Goal: Task Accomplishment & Management: Manage account settings

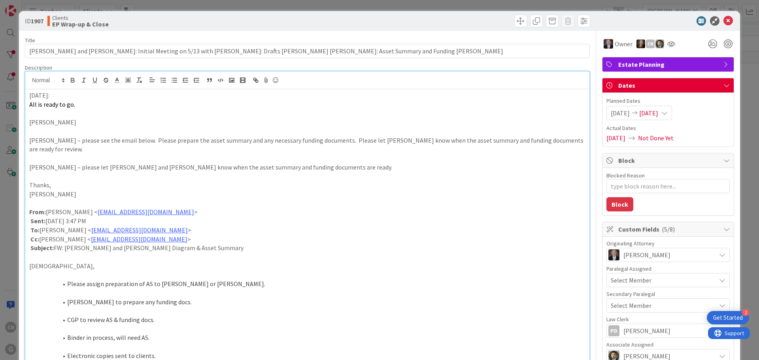
click at [29, 97] on p "[DATE]:" at bounding box center [307, 95] width 556 height 9
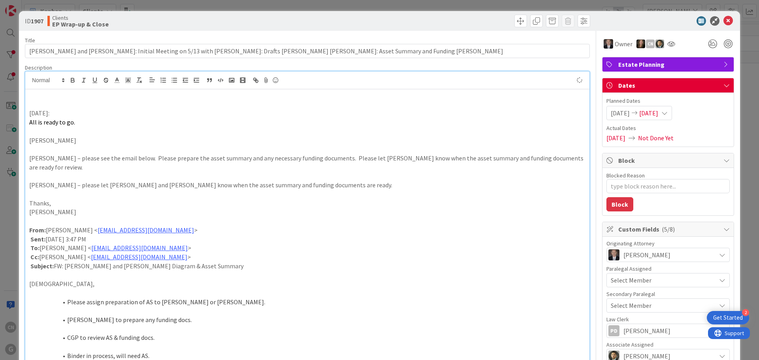
click at [38, 100] on p at bounding box center [307, 104] width 556 height 9
type textarea "x"
drag, startPoint x: 719, startPoint y: 20, endPoint x: 554, endPoint y: 4, distance: 165.9
click at [723, 20] on icon at bounding box center [727, 20] width 9 height 9
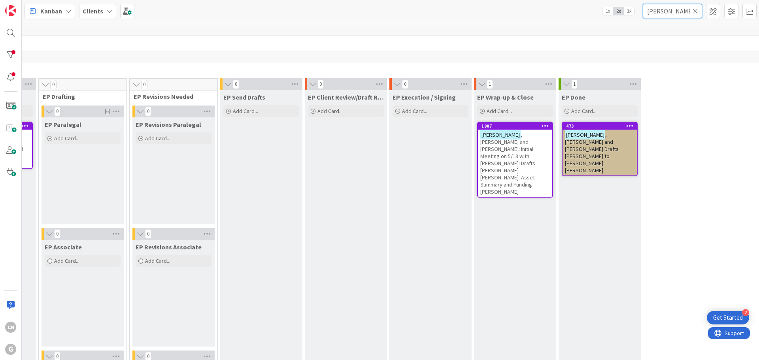
drag, startPoint x: 675, startPoint y: 13, endPoint x: 618, endPoint y: 16, distance: 56.6
click at [618, 16] on div "Kanban Clients 1x 2x 3x [PERSON_NAME]" at bounding box center [390, 11] width 737 height 22
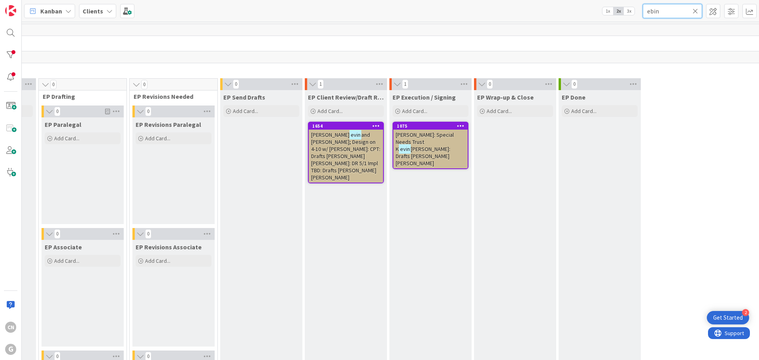
type input "ebin"
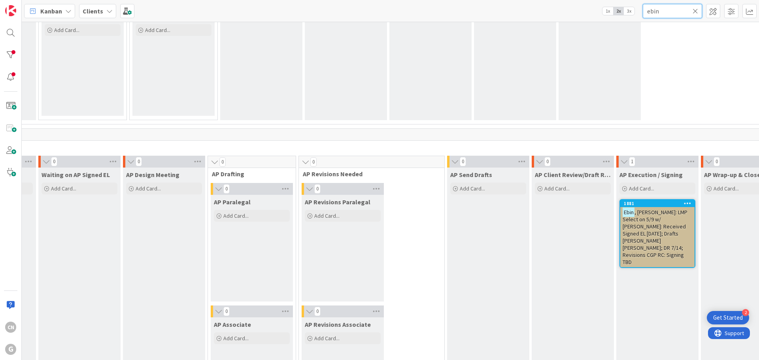
scroll to position [553, 162]
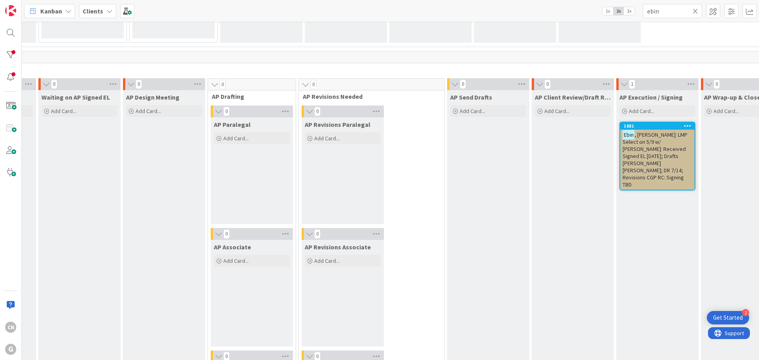
click at [622, 147] on span ", [PERSON_NAME]: LMP Select on 5/9 w/ [PERSON_NAME]: Received Signed EL [DATE];…" at bounding box center [654, 159] width 65 height 57
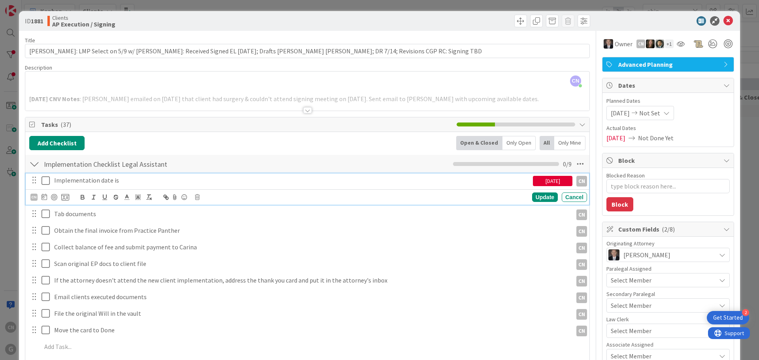
click at [44, 181] on icon at bounding box center [47, 180] width 12 height 9
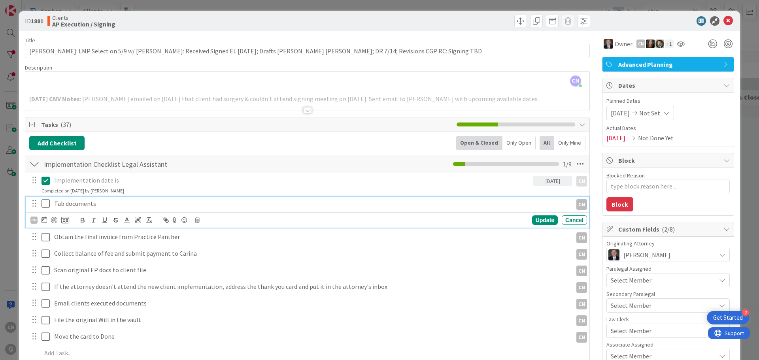
click at [45, 206] on icon at bounding box center [47, 203] width 12 height 9
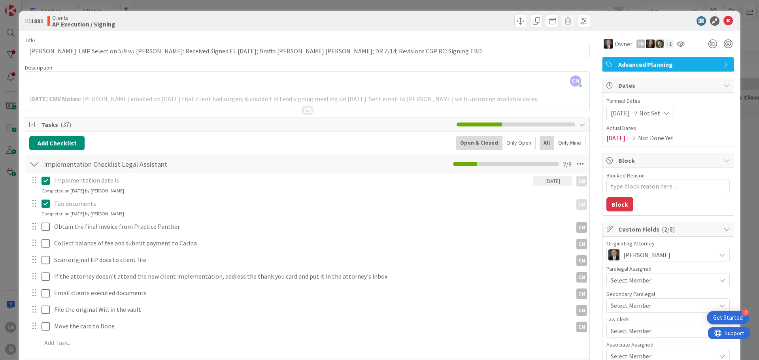
click at [304, 112] on div at bounding box center [307, 110] width 9 height 6
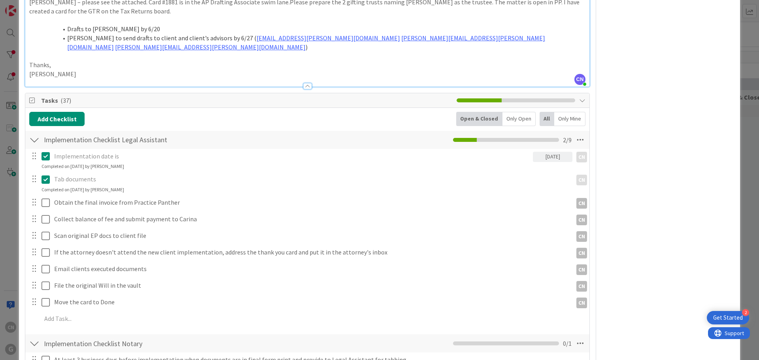
scroll to position [1028, 0]
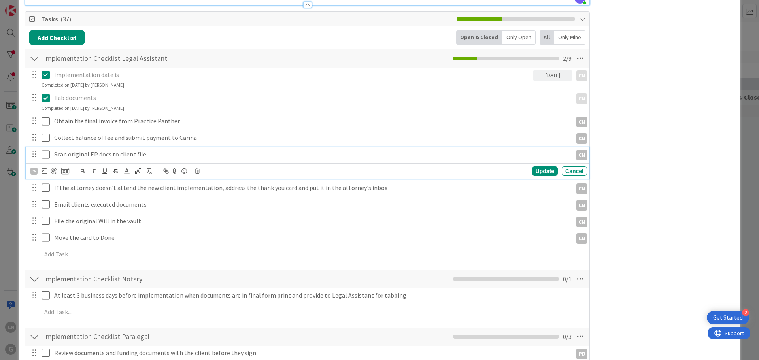
click at [45, 150] on icon at bounding box center [47, 154] width 12 height 9
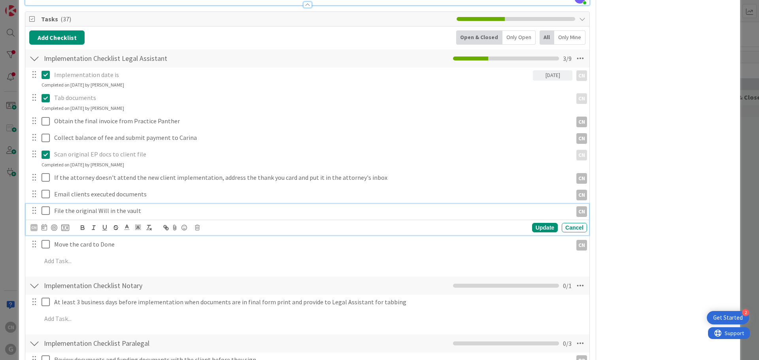
click at [145, 206] on p "File the original Will in the vault" at bounding box center [311, 210] width 515 height 9
click at [197, 225] on icon at bounding box center [197, 228] width 5 height 6
click at [215, 254] on div "Delete" at bounding box center [217, 261] width 29 height 14
type textarea "x"
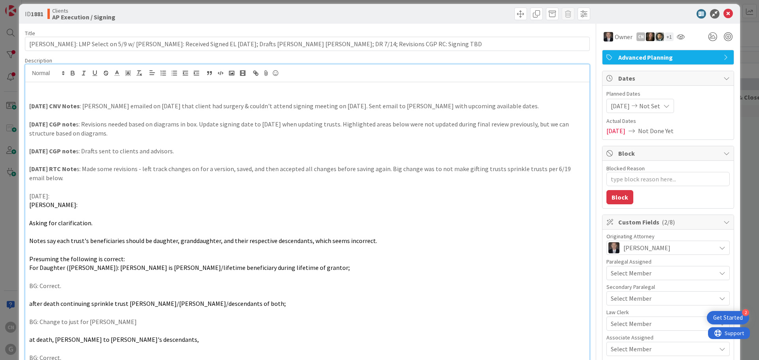
scroll to position [0, 0]
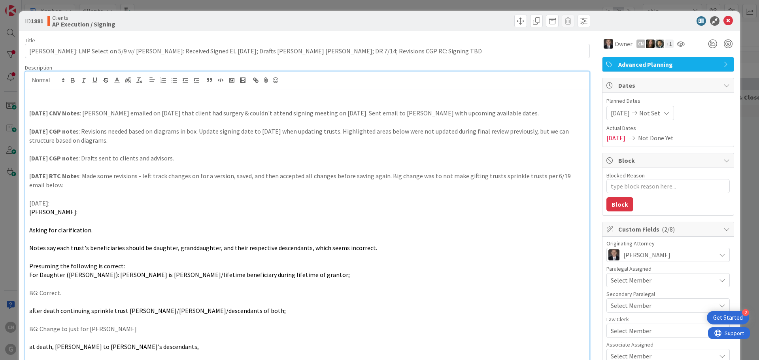
click at [90, 101] on p at bounding box center [307, 104] width 556 height 9
drag, startPoint x: 30, startPoint y: 104, endPoint x: 41, endPoint y: 104, distance: 11.5
click at [41, 104] on p "[DATE] CNV Notes:" at bounding box center [307, 104] width 556 height 9
click at [76, 103] on p "[DATE] CNV Notes:" at bounding box center [307, 104] width 556 height 9
drag, startPoint x: 77, startPoint y: 104, endPoint x: 19, endPoint y: 100, distance: 59.0
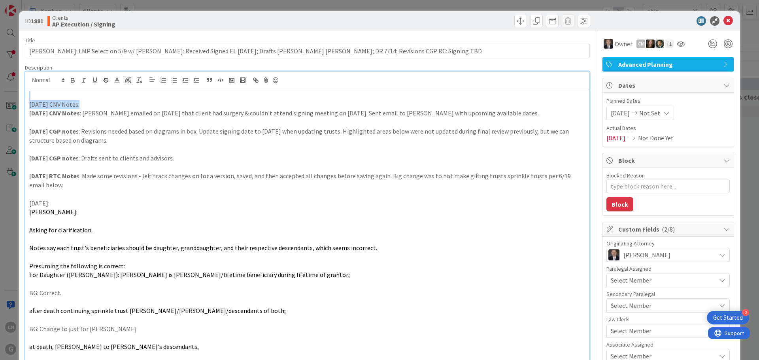
click at [72, 79] on icon "button" at bounding box center [72, 80] width 7 height 7
click at [94, 105] on p "[DATE] CNV Notes :" at bounding box center [307, 104] width 556 height 9
click at [38, 106] on strong "[DATE] CNV Notes" at bounding box center [54, 104] width 51 height 8
click at [360, 103] on p "[DATE] CNV Notes : client signed on [DATE]. Sent [PERSON_NAME] COTs & Gifting T…" at bounding box center [307, 104] width 556 height 9
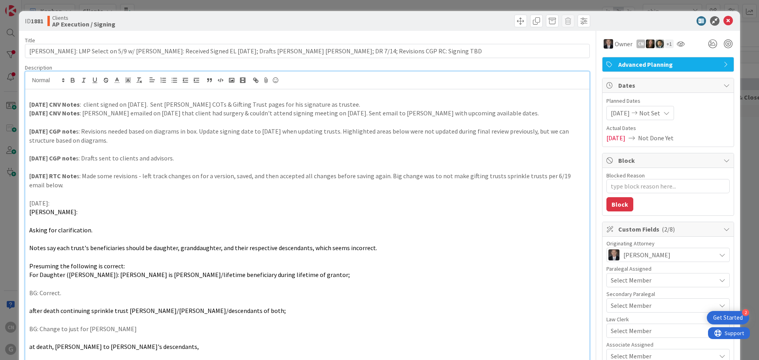
click at [336, 106] on p "[DATE] CNV Notes : client signed on [DATE]. Sent [PERSON_NAME] COTs & Gifting T…" at bounding box center [307, 104] width 556 height 9
click at [49, 94] on p at bounding box center [307, 95] width 556 height 9
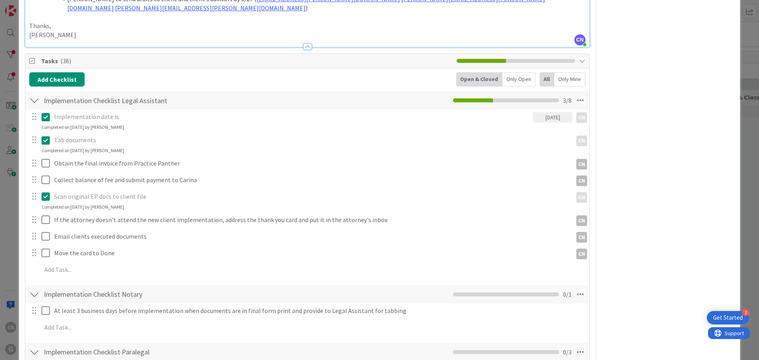
scroll to position [988, 0]
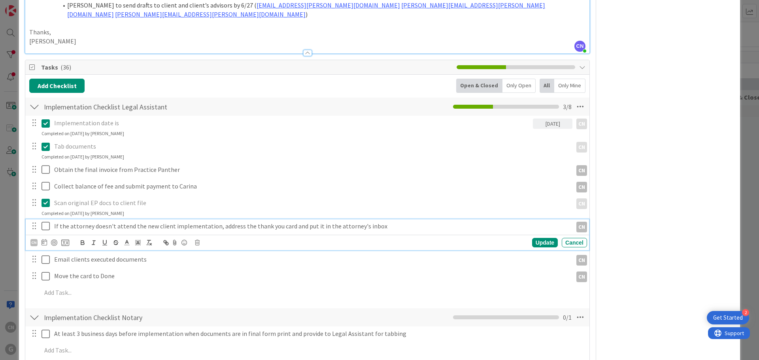
click at [378, 222] on p "If the attorney doesn't attend the new client implementation, address the thank…" at bounding box center [311, 226] width 515 height 9
click at [198, 240] on icon at bounding box center [197, 243] width 5 height 6
click at [215, 269] on div "Delete" at bounding box center [217, 276] width 29 height 14
type textarea "x"
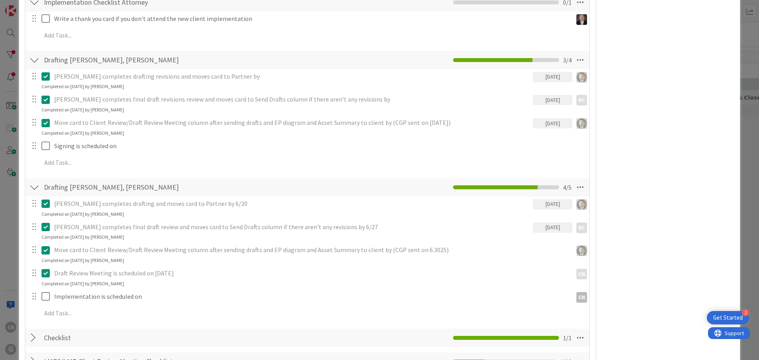
scroll to position [1423, 0]
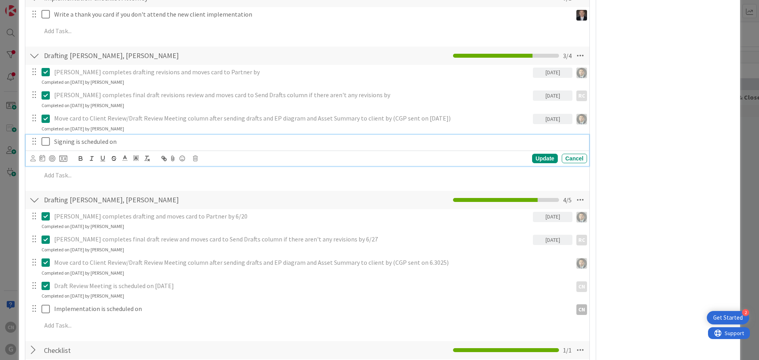
click at [130, 137] on p "Signing is scheduled on" at bounding box center [319, 141] width 530 height 9
click at [44, 137] on icon at bounding box center [47, 141] width 12 height 9
type textarea "x"
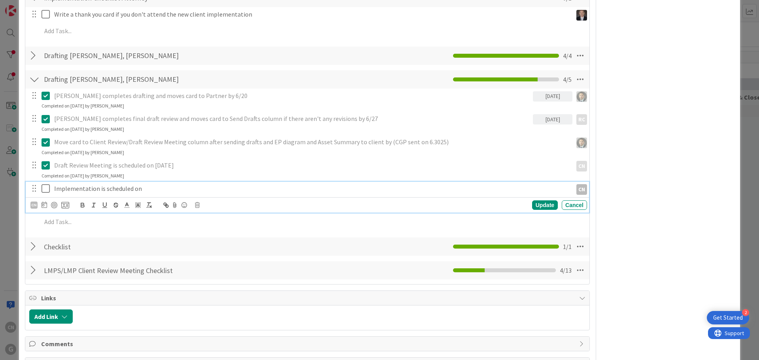
click at [196, 184] on p "Implementation is scheduled on" at bounding box center [311, 188] width 515 height 9
click at [49, 184] on icon at bounding box center [47, 188] width 12 height 9
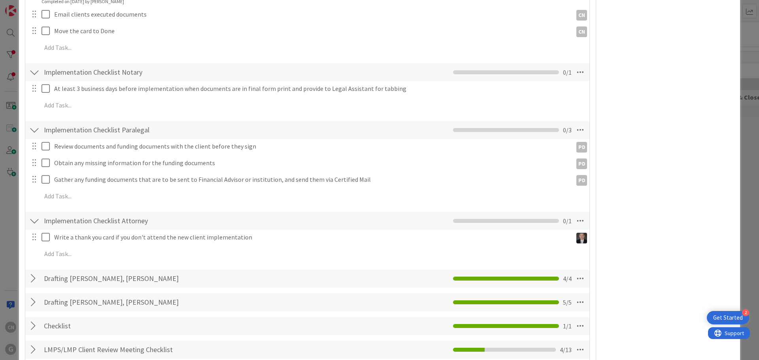
scroll to position [1146, 0]
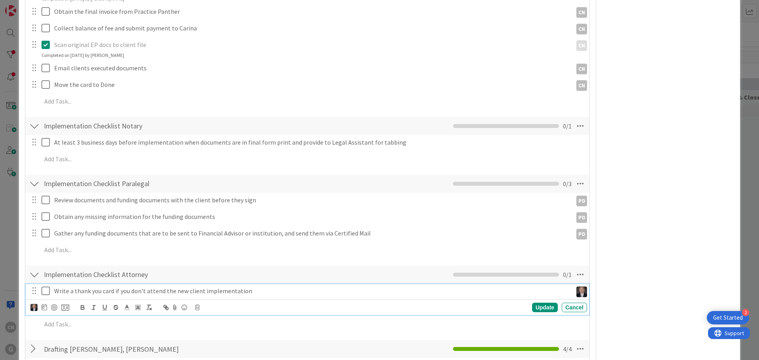
click at [268, 287] on p "Write a thank you card if you don't attend the new client implementation" at bounding box center [311, 291] width 515 height 9
click at [197, 305] on icon at bounding box center [197, 308] width 5 height 6
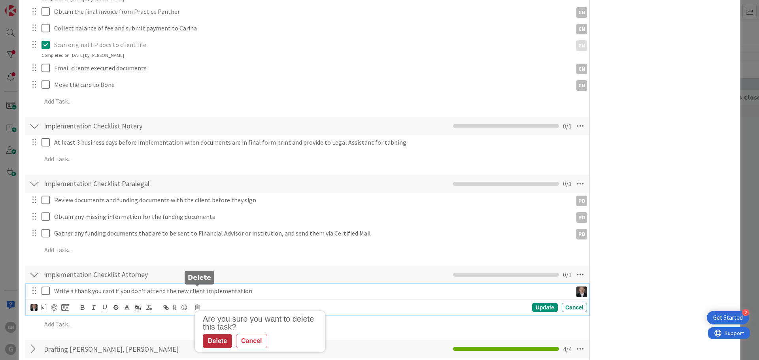
click at [221, 334] on div "Delete" at bounding box center [217, 341] width 29 height 14
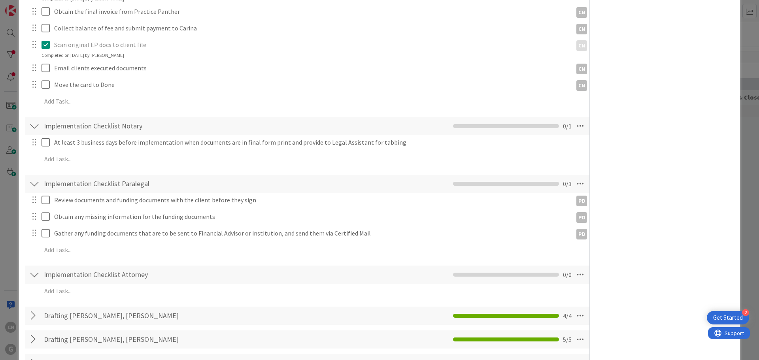
click at [36, 268] on div at bounding box center [34, 275] width 10 height 14
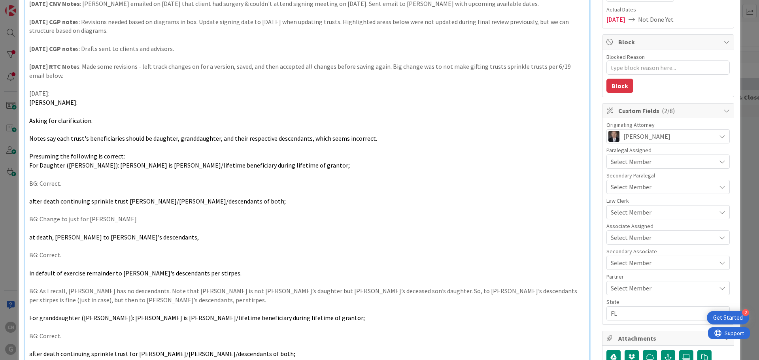
scroll to position [0, 0]
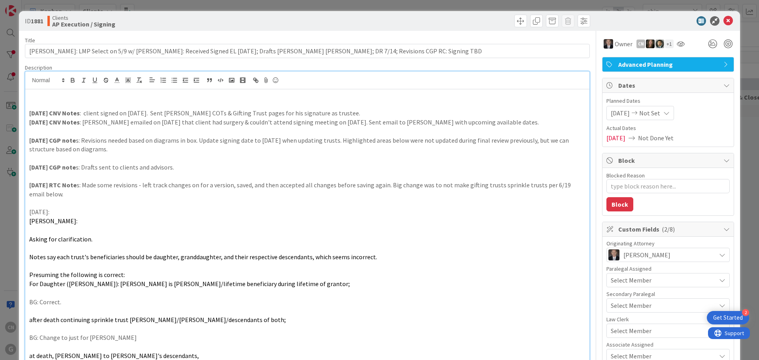
click at [336, 114] on p "[DATE] CNV Notes : client signed on [DATE]. Sent [PERSON_NAME] COTs & Gifting T…" at bounding box center [307, 113] width 556 height 9
drag, startPoint x: 403, startPoint y: 113, endPoint x: 341, endPoint y: 115, distance: 62.5
click at [341, 115] on p "[DATE] CNV Notes : client signed on [DATE]. Sent [PERSON_NAME] COTs & Gifting T…" at bounding box center [307, 113] width 556 height 9
click at [74, 81] on icon "button" at bounding box center [72, 81] width 3 height 2
click at [287, 207] on p at bounding box center [307, 203] width 556 height 9
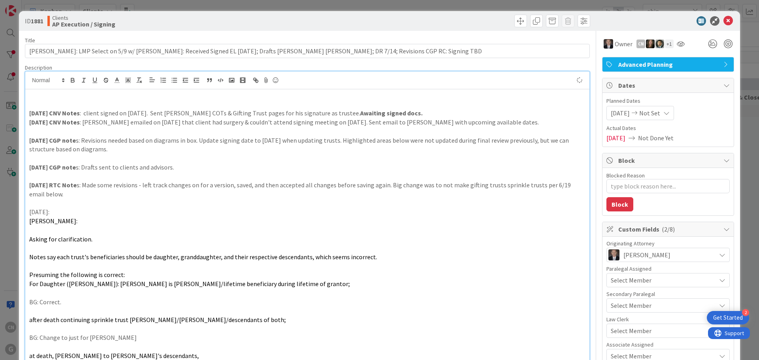
type textarea "x"
click at [723, 19] on icon at bounding box center [727, 20] width 9 height 9
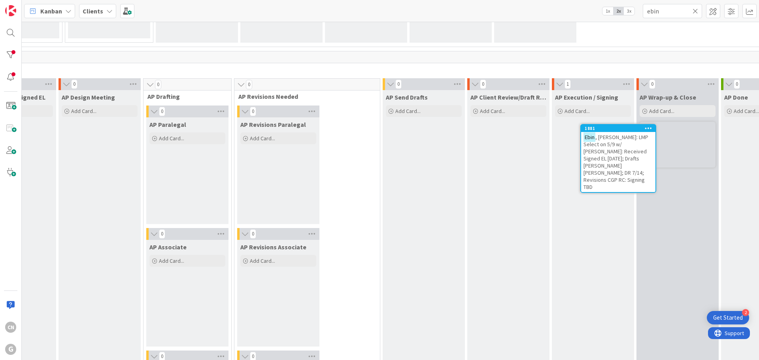
scroll to position [553, 227]
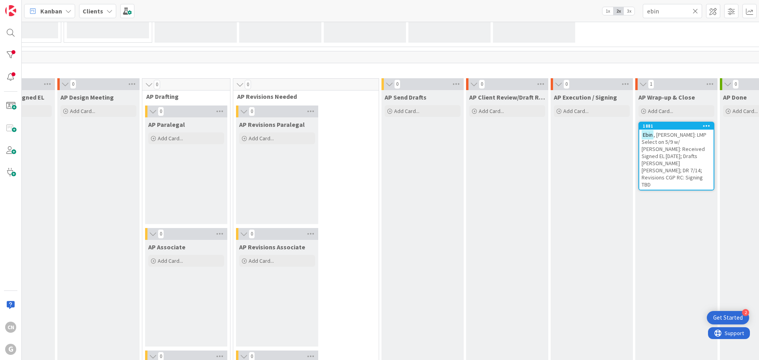
click at [551, 248] on div "AP Execution / Signing Add Card..." at bounding box center [592, 343] width 82 height 506
